Goal: Navigation & Orientation: Find specific page/section

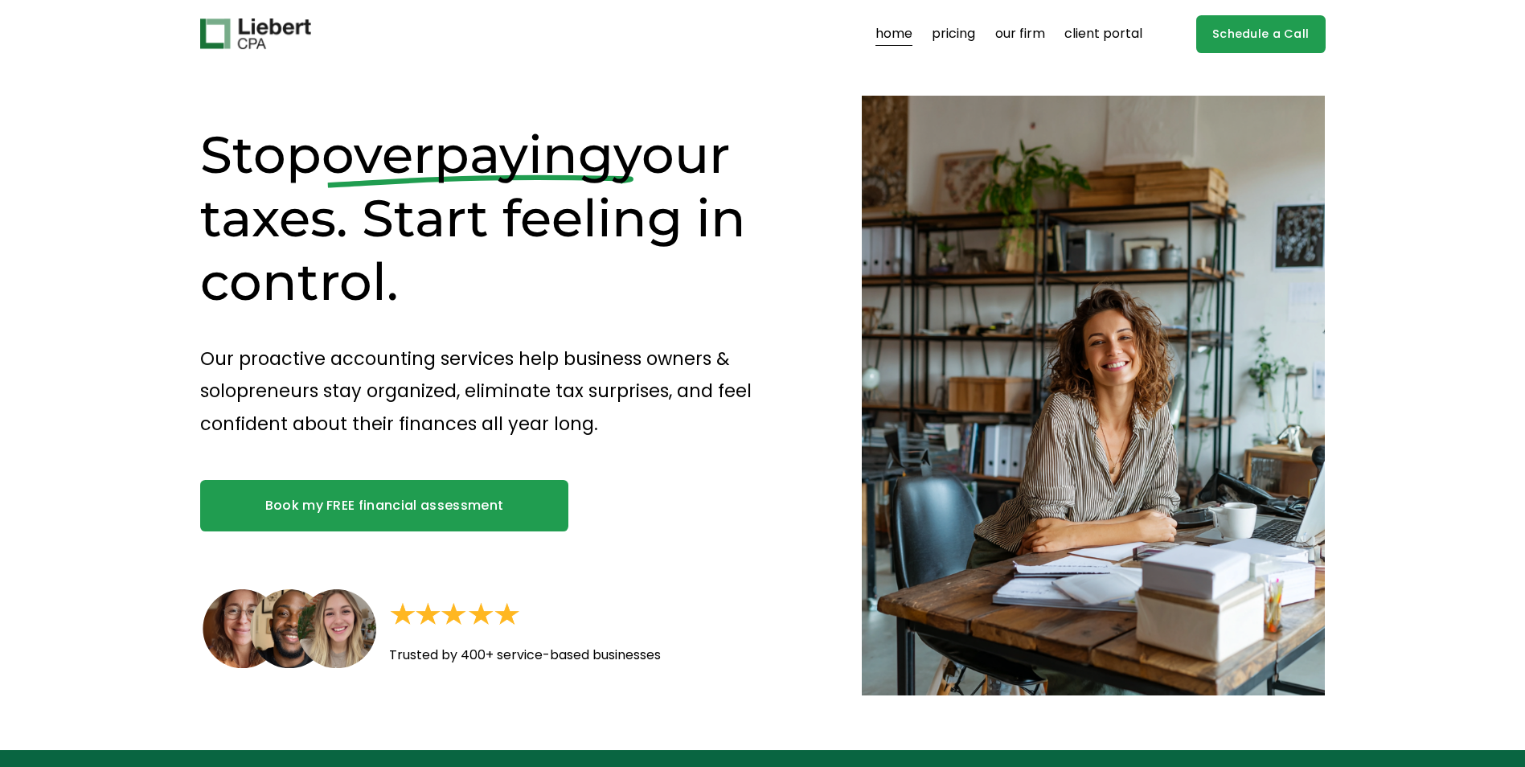
click at [1010, 37] on link "our firm" at bounding box center [1020, 34] width 50 height 26
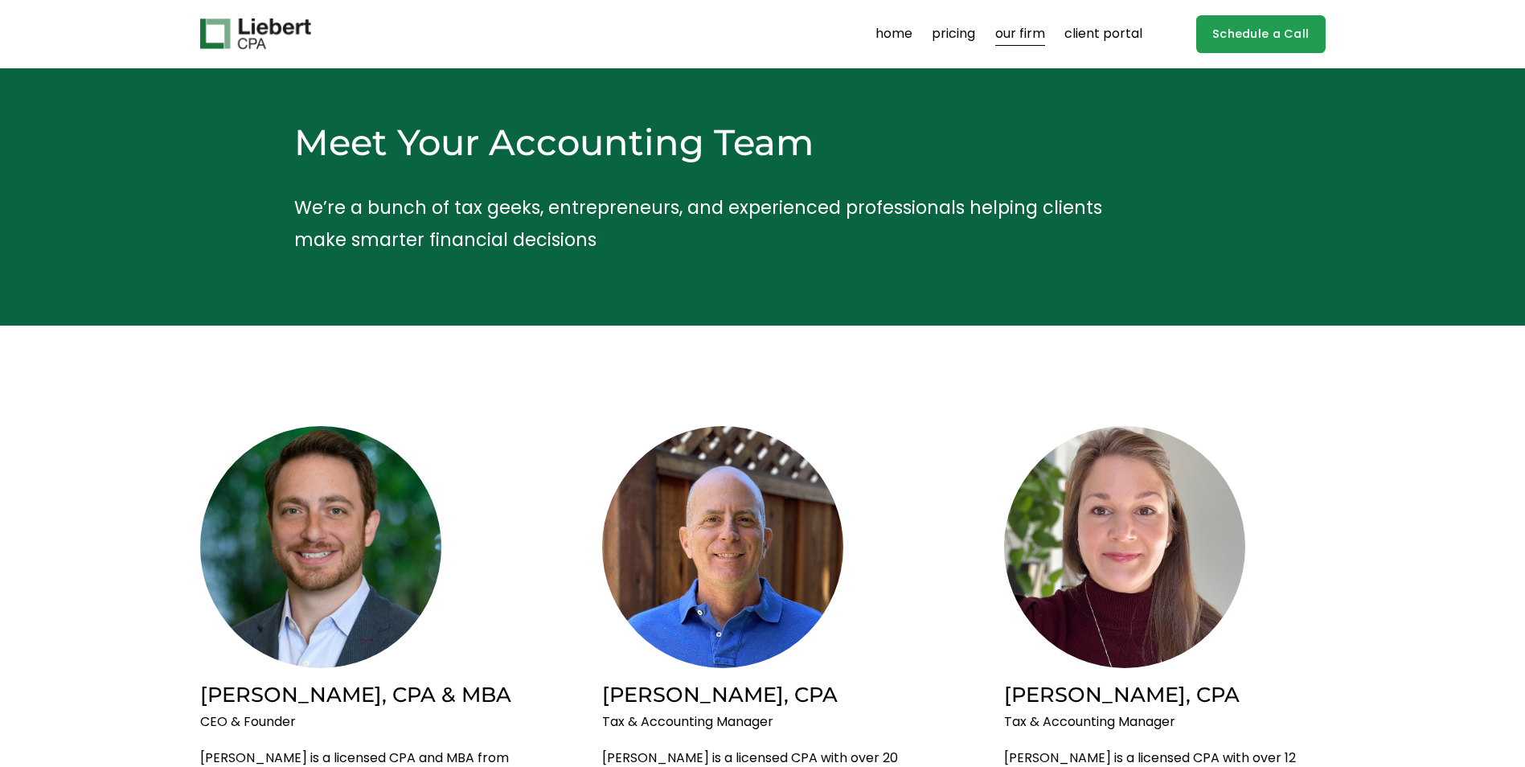
click at [883, 31] on link "home" at bounding box center [893, 34] width 37 height 26
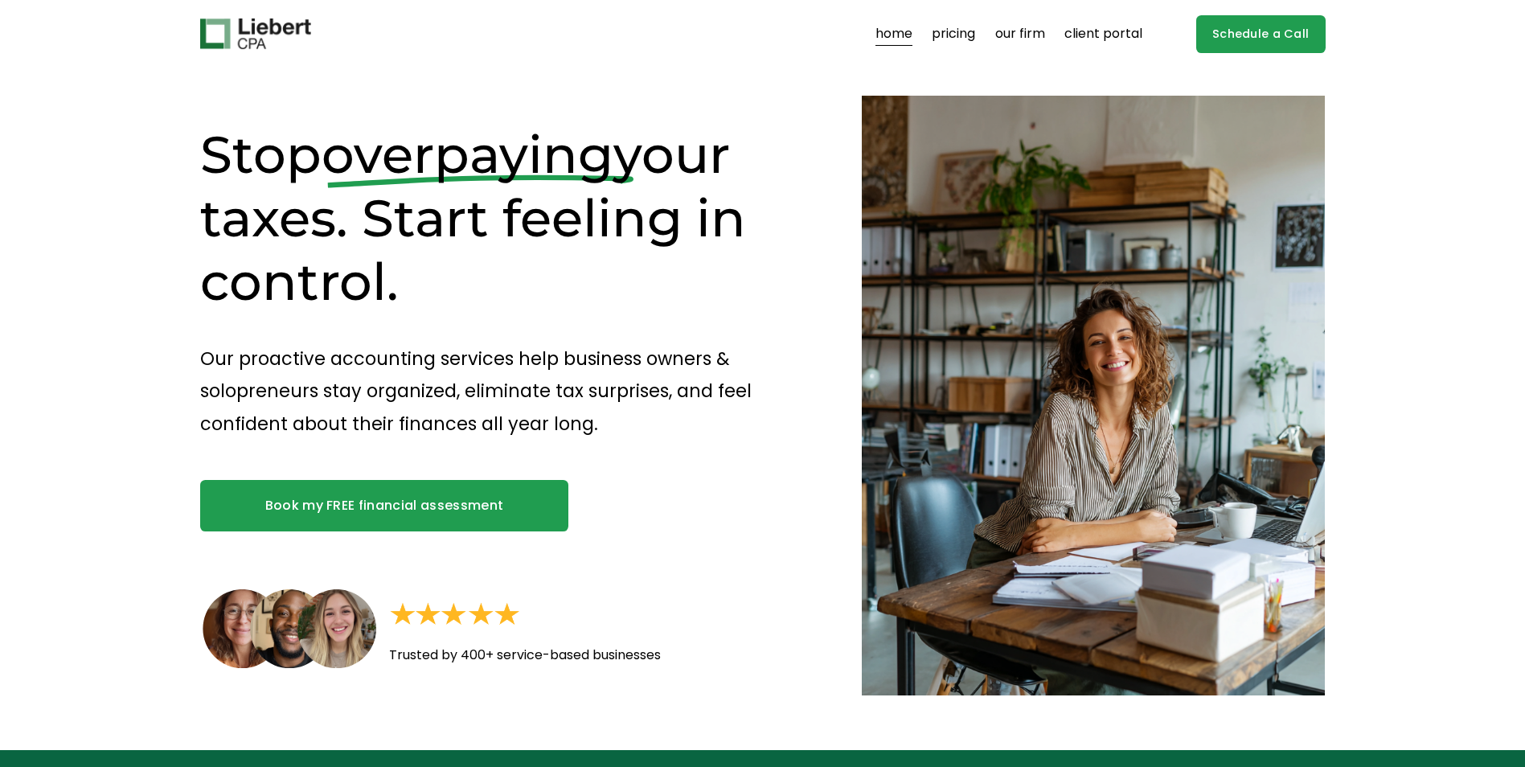
click at [944, 37] on link "pricing" at bounding box center [953, 34] width 43 height 26
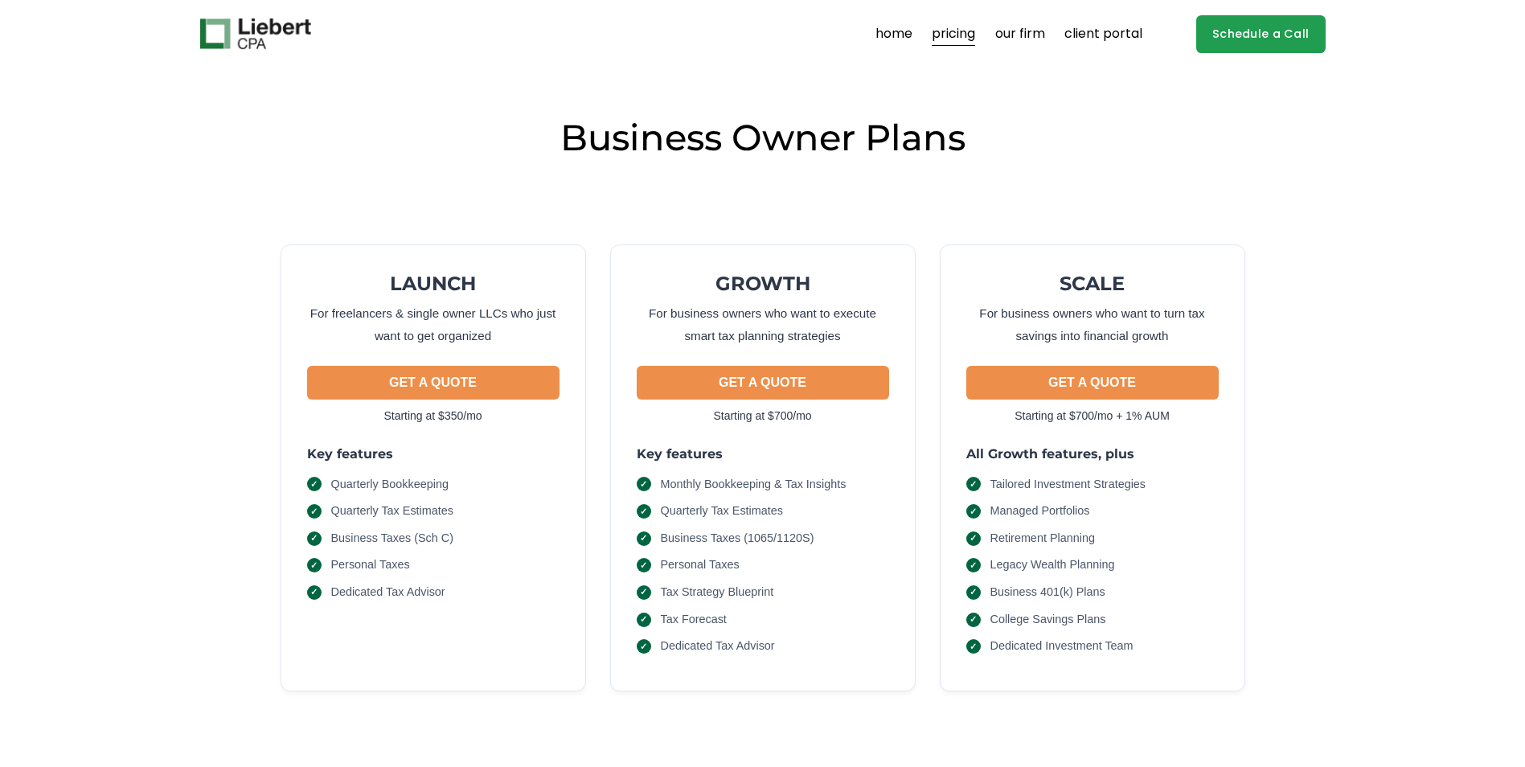
click at [1120, 30] on link "client portal" at bounding box center [1103, 34] width 78 height 26
